Goal: Find specific page/section: Find specific page/section

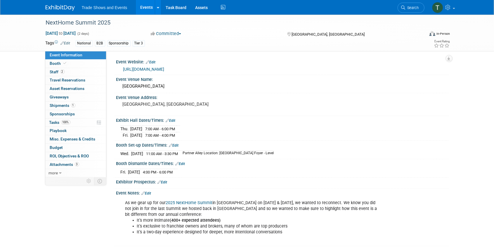
click at [411, 8] on span "Search" at bounding box center [412, 8] width 13 height 4
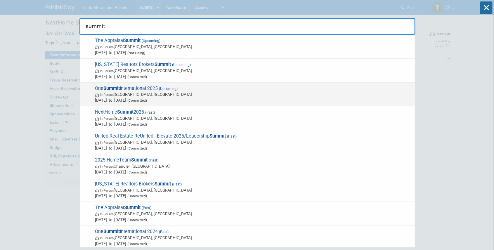
type input "summit"
click at [130, 87] on span "One Summit International 2025 (Upcoming) In-Person Miami, FL Nov 2, 2025 to Nov…" at bounding box center [252, 95] width 319 height 18
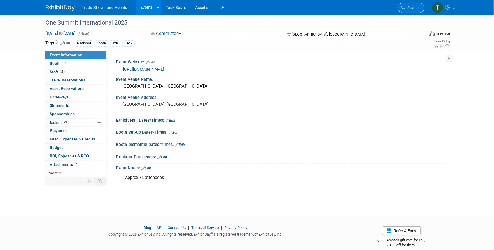
click at [420, 4] on link "Search" at bounding box center [411, 8] width 27 height 10
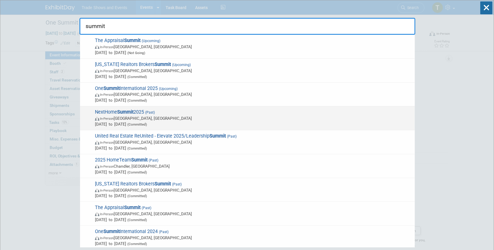
type input "summit"
click at [120, 113] on strong "Summit" at bounding box center [125, 112] width 16 height 6
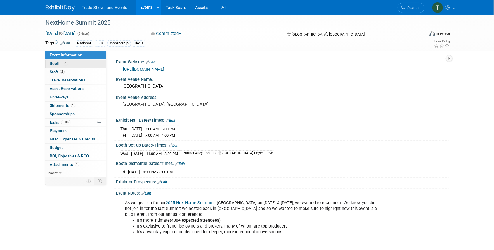
click at [64, 62] on icon at bounding box center [65, 63] width 3 height 3
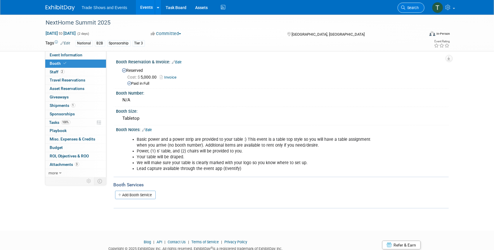
click at [406, 7] on span "Search" at bounding box center [412, 8] width 13 height 4
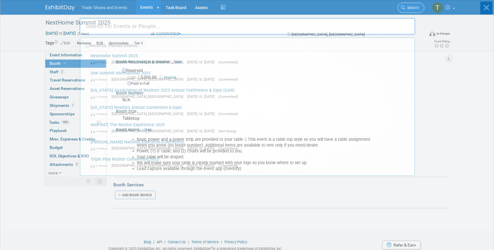
type input "a"
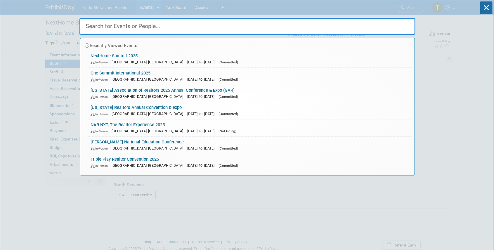
type input "a"
